Goal: Answer question/provide support: Share knowledge or assist other users

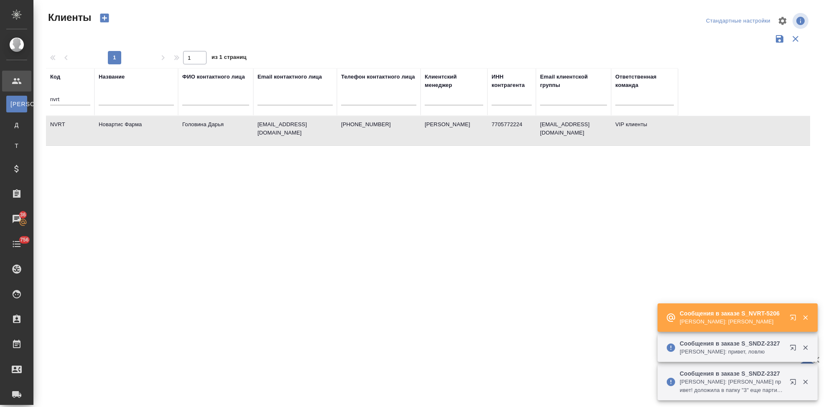
select select "RU"
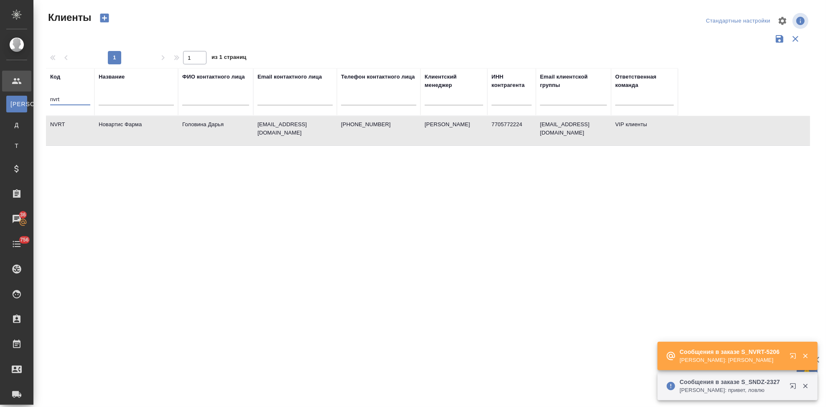
click at [69, 97] on input "nvrt" at bounding box center [70, 100] width 40 height 10
type input "n"
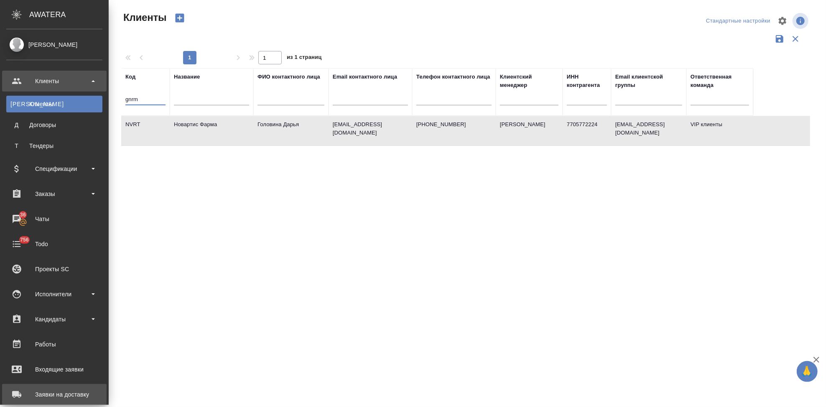
type input "gnrm"
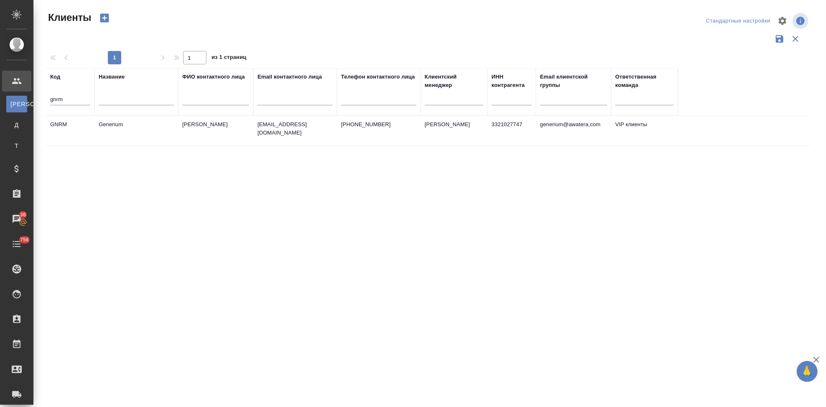
click at [151, 135] on td "Generium" at bounding box center [136, 130] width 84 height 29
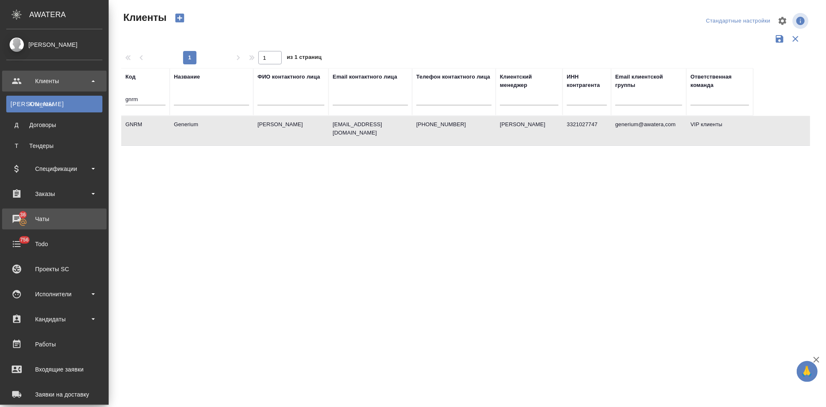
click at [25, 218] on div "Чаты" at bounding box center [54, 219] width 96 height 13
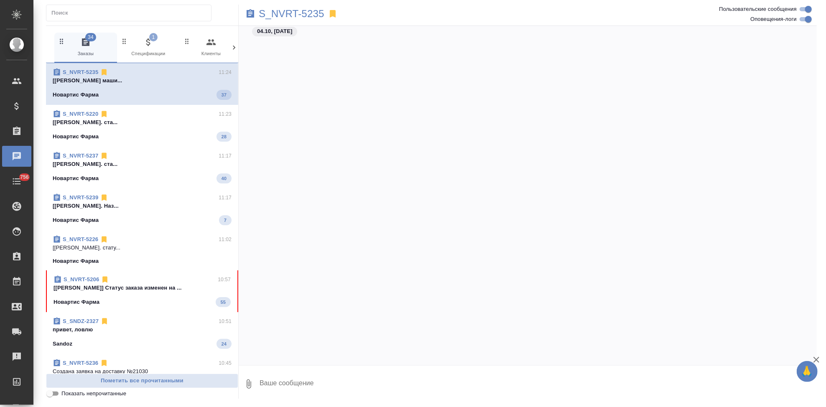
scroll to position [36762, 0]
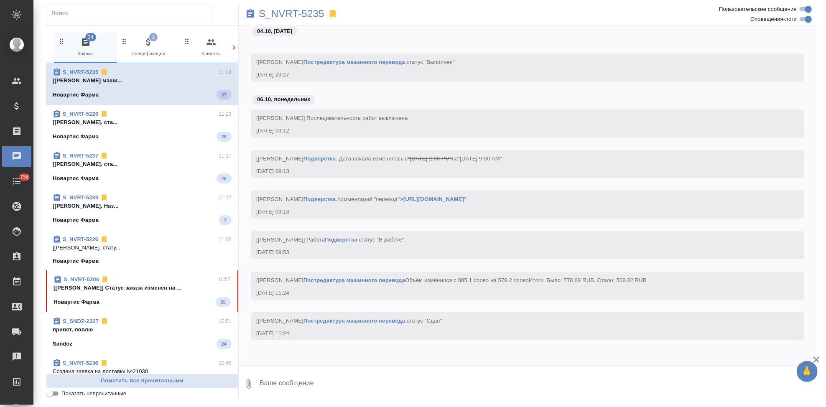
click at [127, 306] on div "Новартис Фарма 55" at bounding box center [142, 302] width 177 height 10
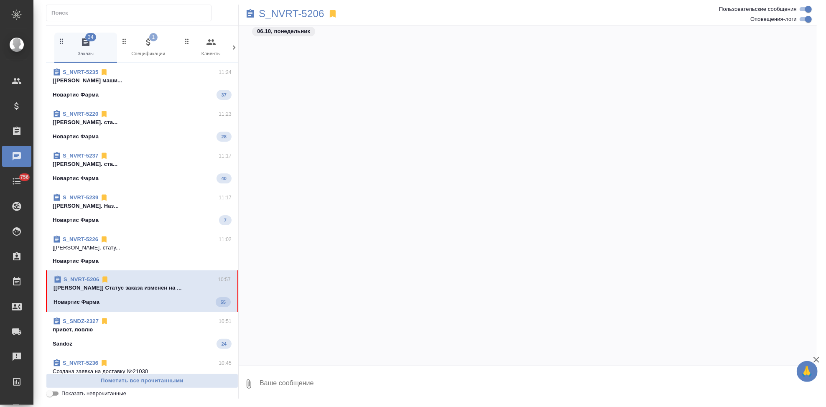
scroll to position [82261, 0]
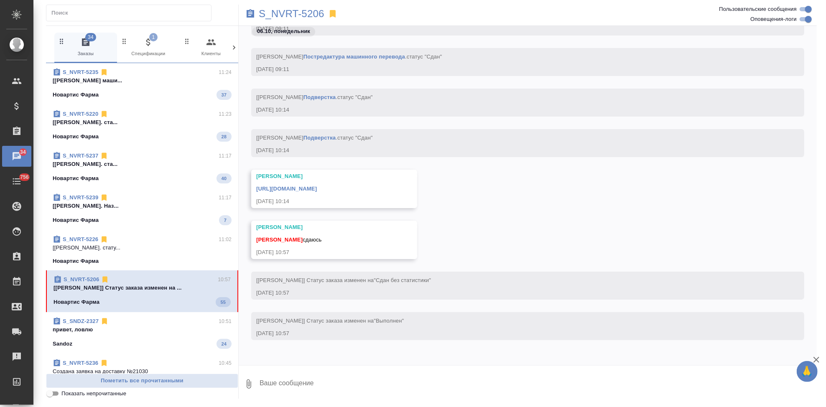
click at [326, 387] on textarea at bounding box center [538, 384] width 558 height 28
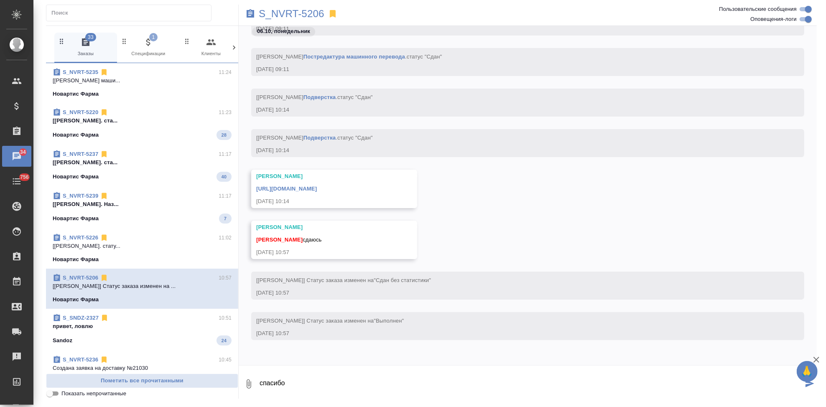
type textarea "спасибо"
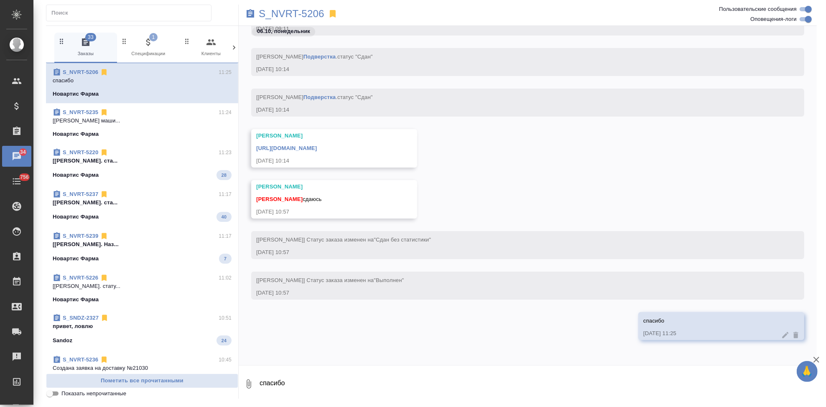
click at [317, 150] on link "https://drive.awatera.com/apps/files/files/10375994?dir=/Shares/Novartos_Pharma…" at bounding box center [286, 148] width 61 height 6
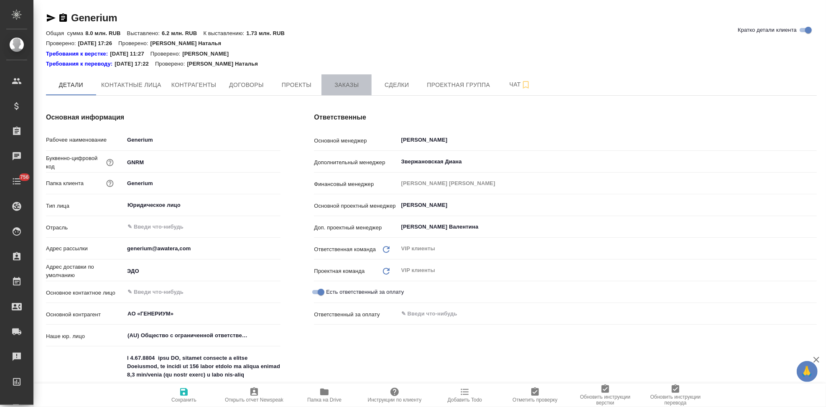
click at [338, 87] on span "Заказы" at bounding box center [346, 85] width 40 height 10
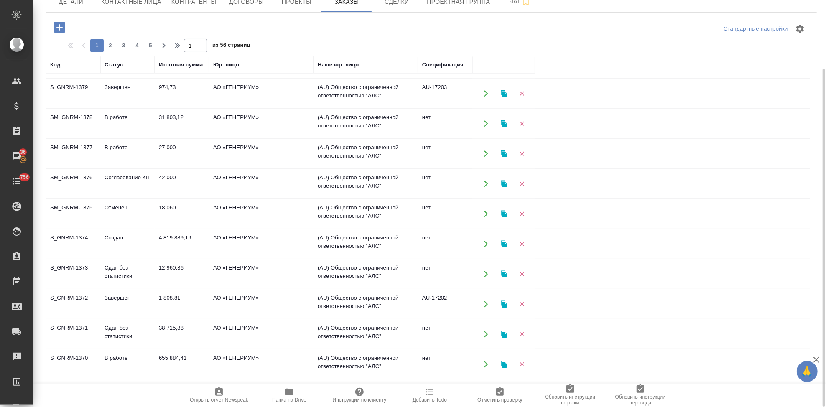
scroll to position [444, 0]
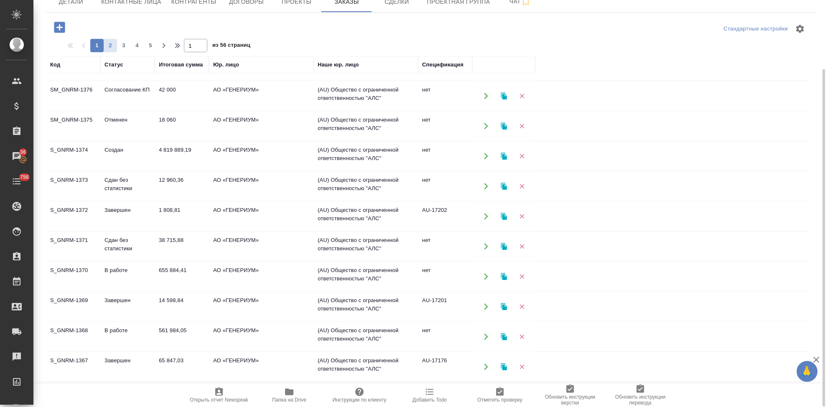
click at [106, 47] on span "2" at bounding box center [110, 45] width 13 height 8
type input "2"
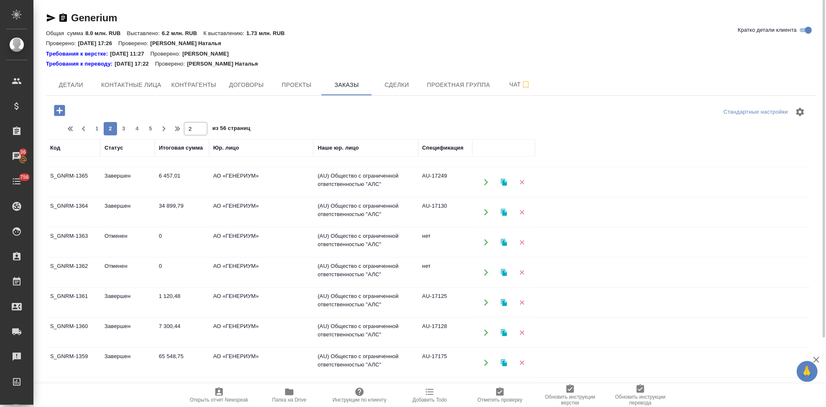
scroll to position [0, 0]
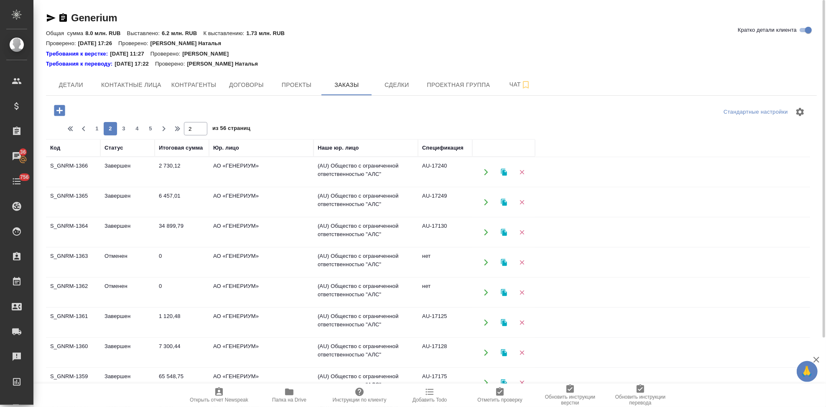
click at [117, 199] on td "Завершен" at bounding box center [127, 202] width 54 height 29
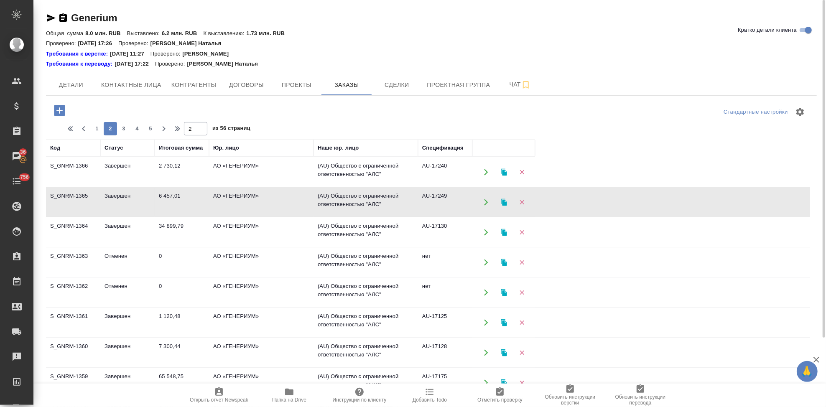
click at [117, 199] on td "Завершен" at bounding box center [127, 202] width 54 height 29
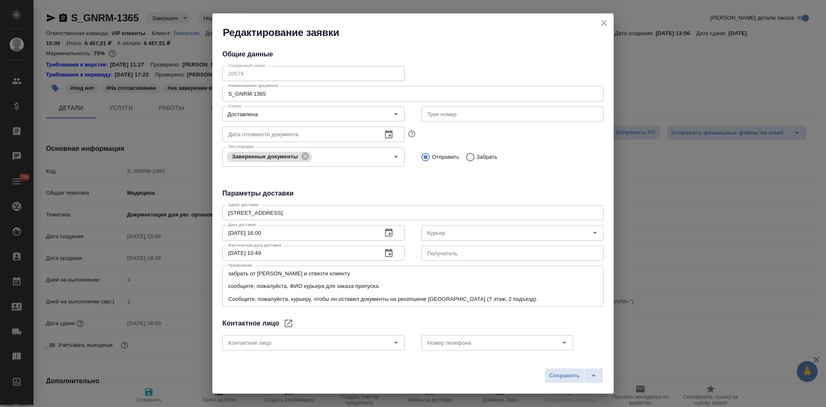
select select "RU"
type input "Северов Олег"
type input "Айдосов Чингис"
type input "+7 915 187 78 38"
select select "RU"
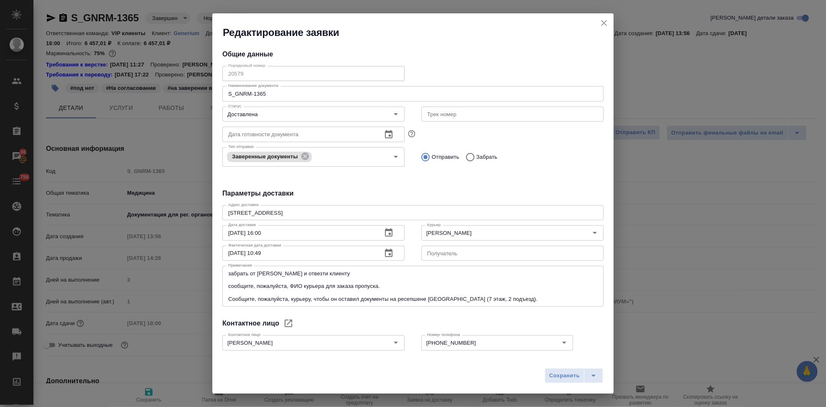
type textarea "x"
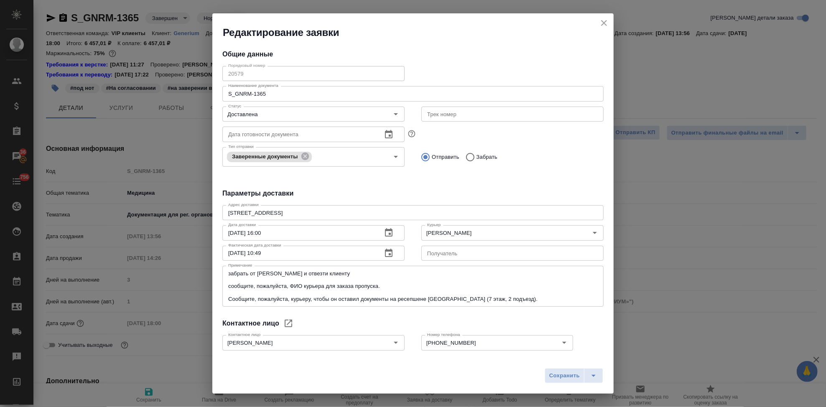
type textarea "x"
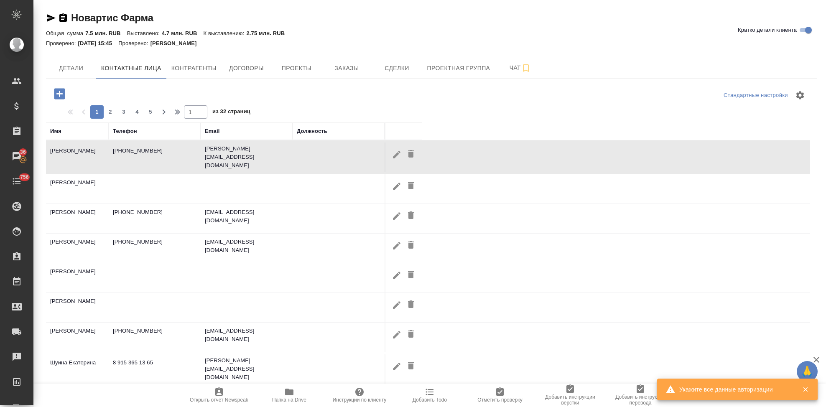
select select "RU"
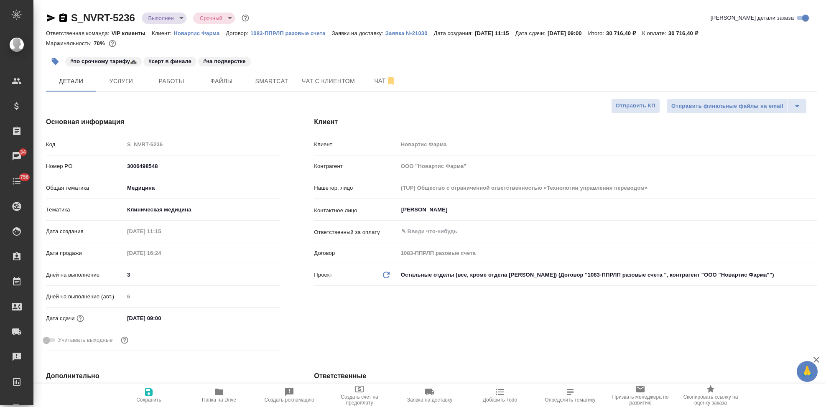
select select "RU"
